Goal: Information Seeking & Learning: Learn about a topic

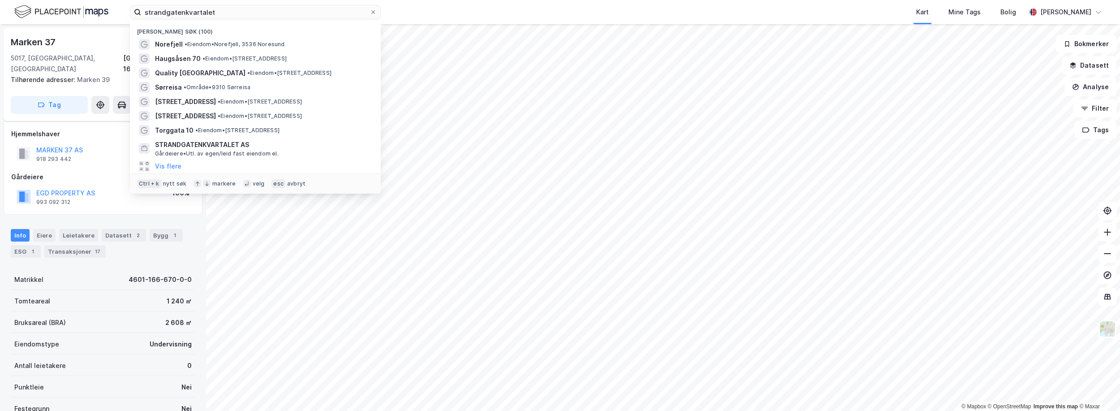
scroll to position [9, 0]
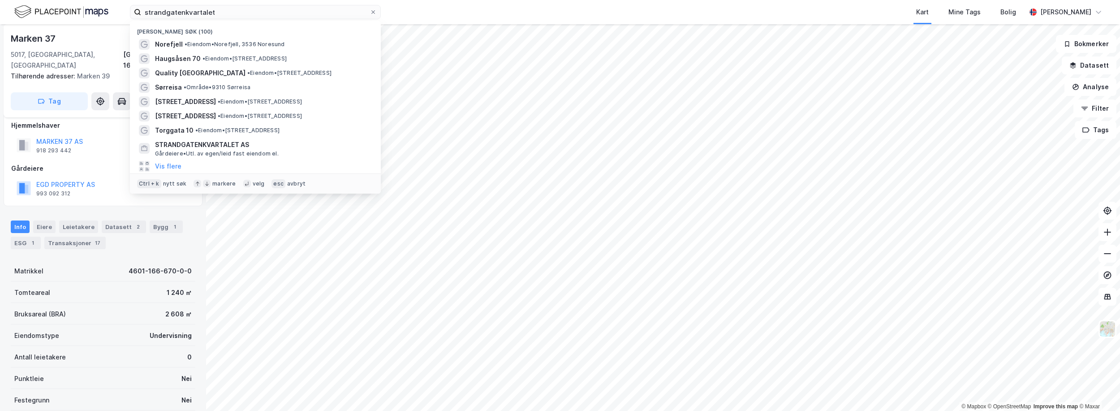
click at [211, 12] on input "strandgatenkvartalet" at bounding box center [255, 11] width 228 height 13
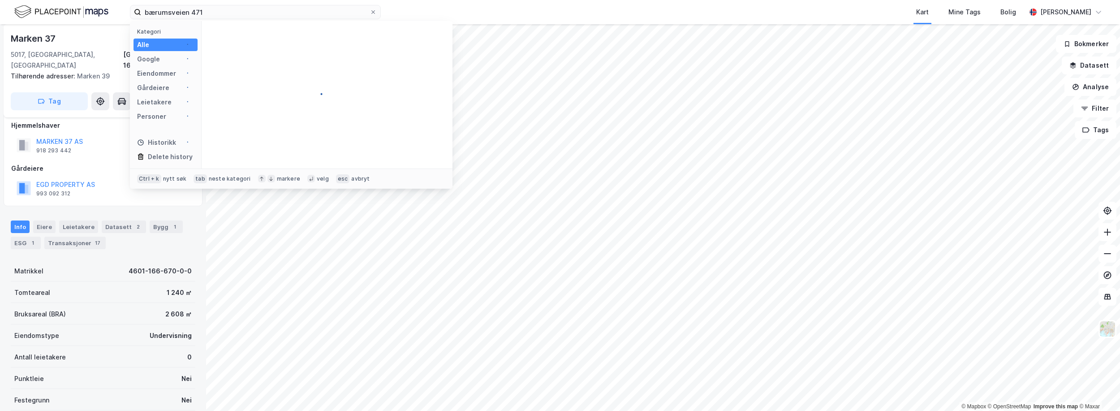
type input "bærumsveien 471"
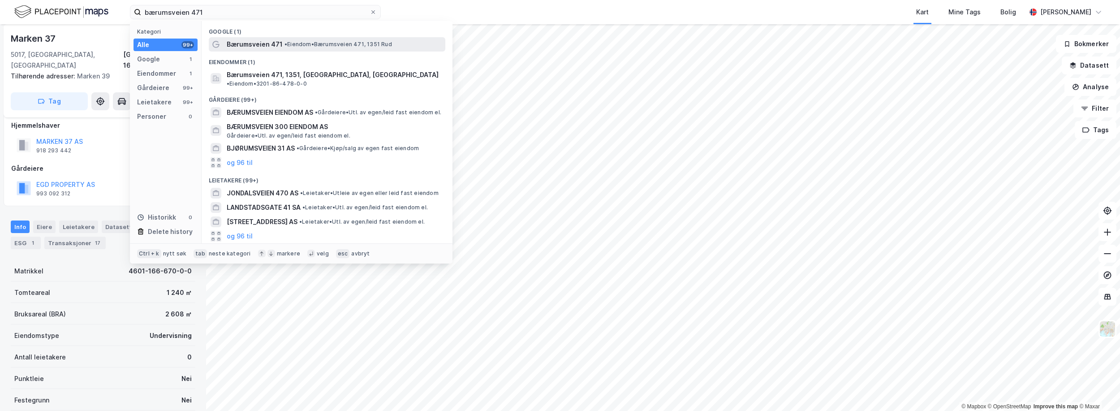
click at [274, 46] on span "Bærumsveien 471" at bounding box center [255, 44] width 56 height 11
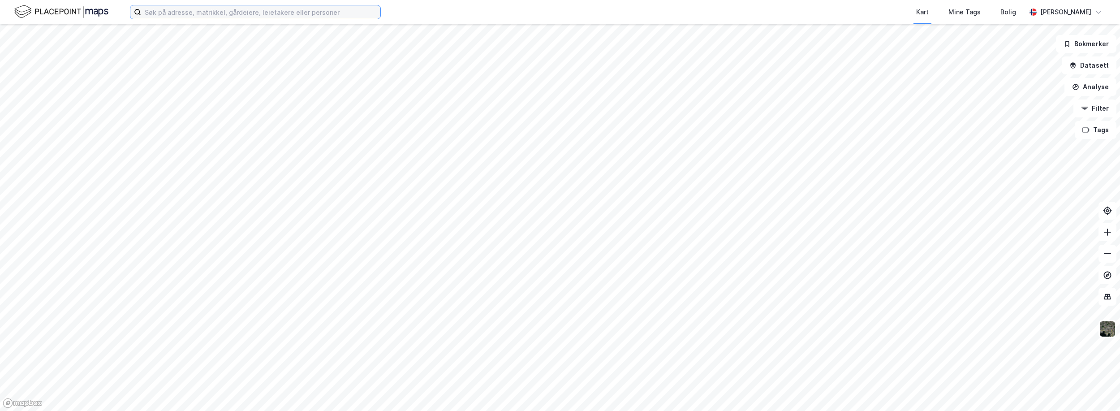
click at [243, 11] on input at bounding box center [260, 11] width 239 height 13
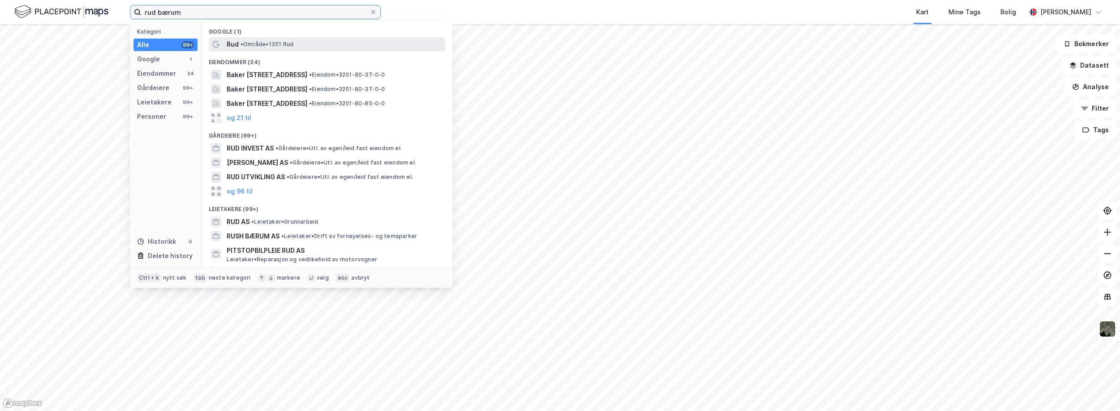
type input "rud bærum"
click at [253, 45] on span "• Område • 1351 Rud" at bounding box center [267, 44] width 53 height 7
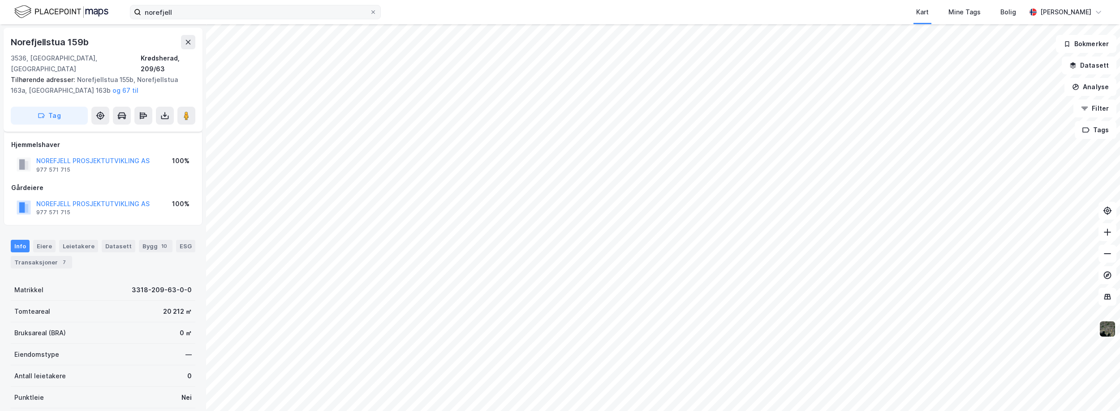
scroll to position [98, 0]
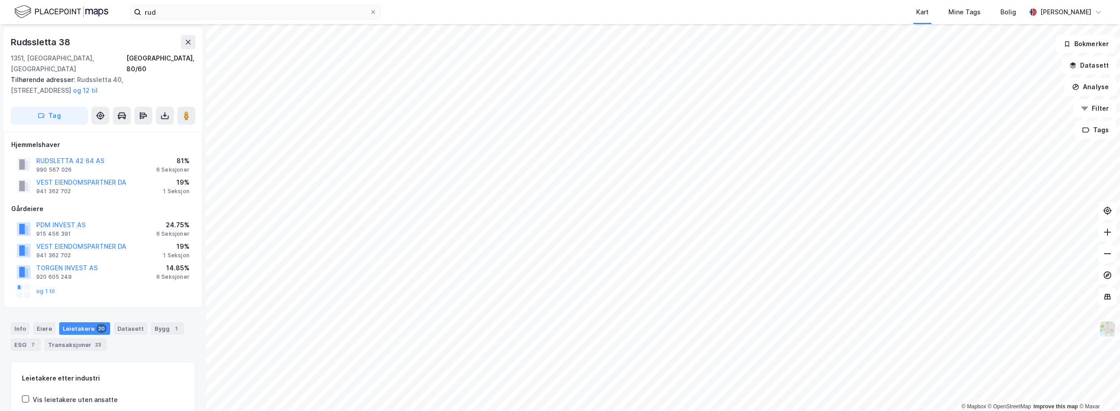
scroll to position [2, 0]
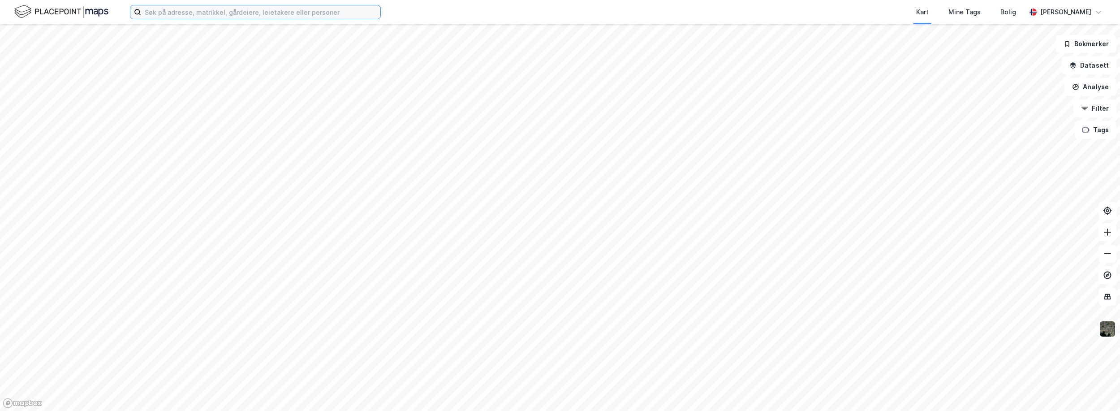
click at [237, 12] on input at bounding box center [260, 11] width 239 height 13
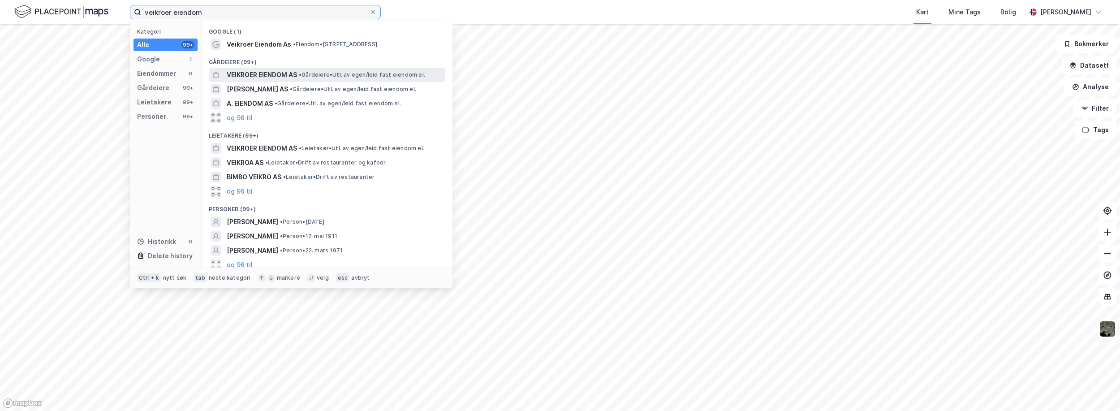
type input "veikroer eiendom"
click at [252, 74] on span "VEIKROER EIENDOM AS" at bounding box center [262, 74] width 70 height 11
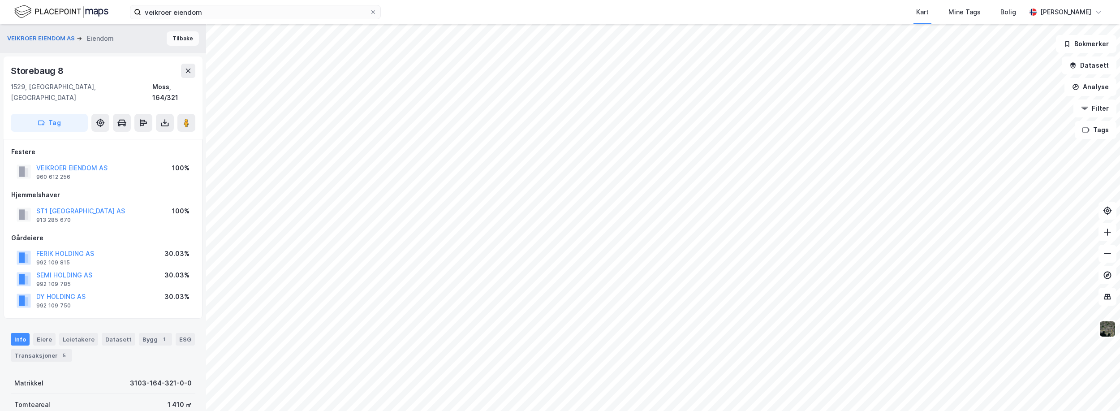
click at [170, 39] on button "Tilbake" at bounding box center [183, 38] width 32 height 14
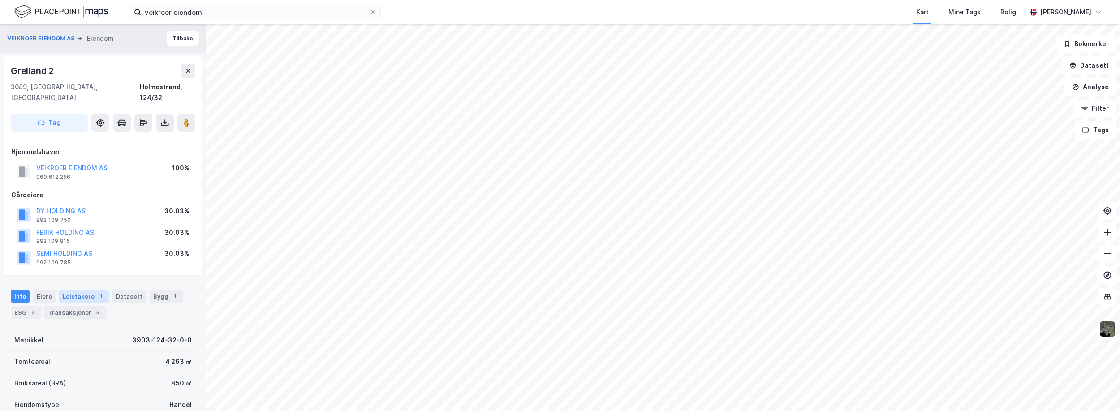
click at [82, 290] on div "Leietakere 1" at bounding box center [84, 296] width 50 height 13
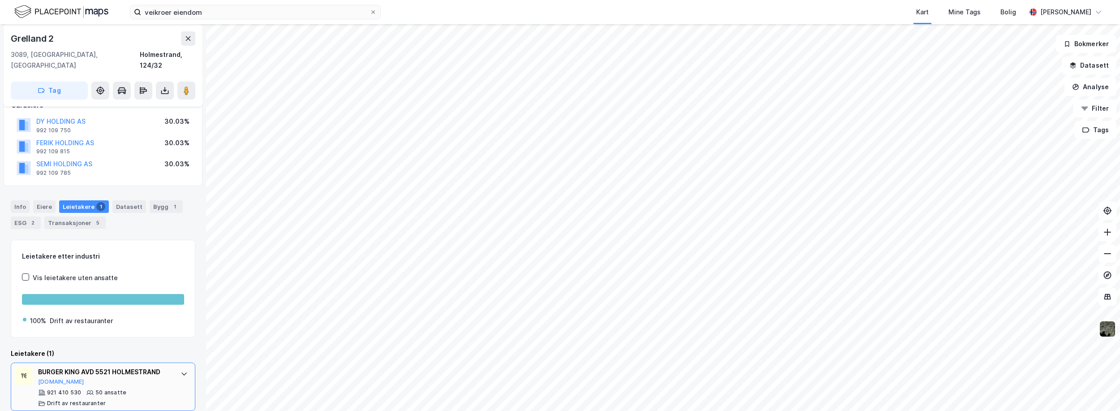
click at [133, 372] on div "BURGER KING AVD 5521 HOLMESTRAND Brreg.no" at bounding box center [104, 375] width 133 height 19
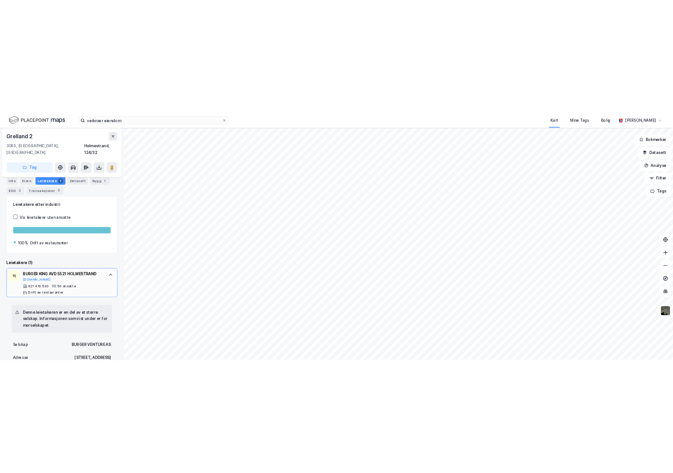
scroll to position [90, 0]
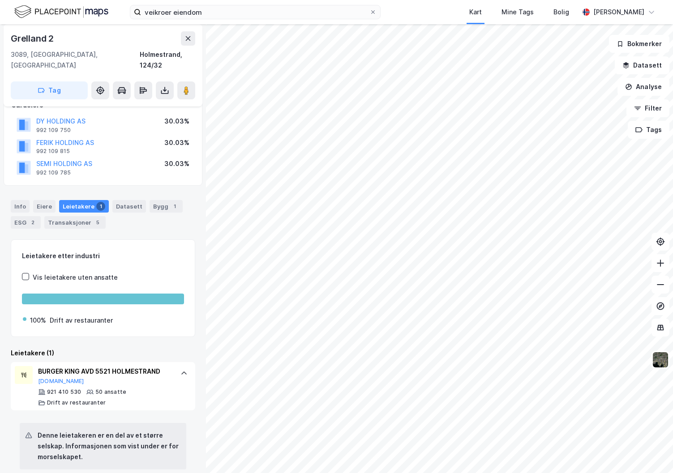
click at [3, 387] on div "VEIKROER EIENDOM AS Eiendom Tilbake Grelland 2 3089, Holmestrand, Vestfold Holm…" at bounding box center [103, 248] width 206 height 449
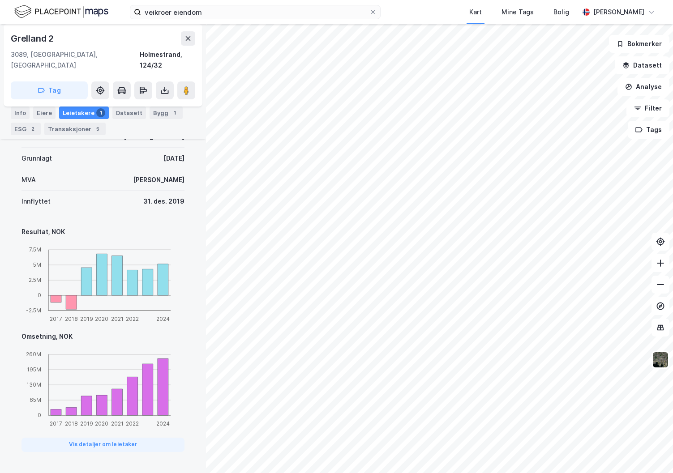
scroll to position [465, 0]
